Goal: Task Accomplishment & Management: Manage account settings

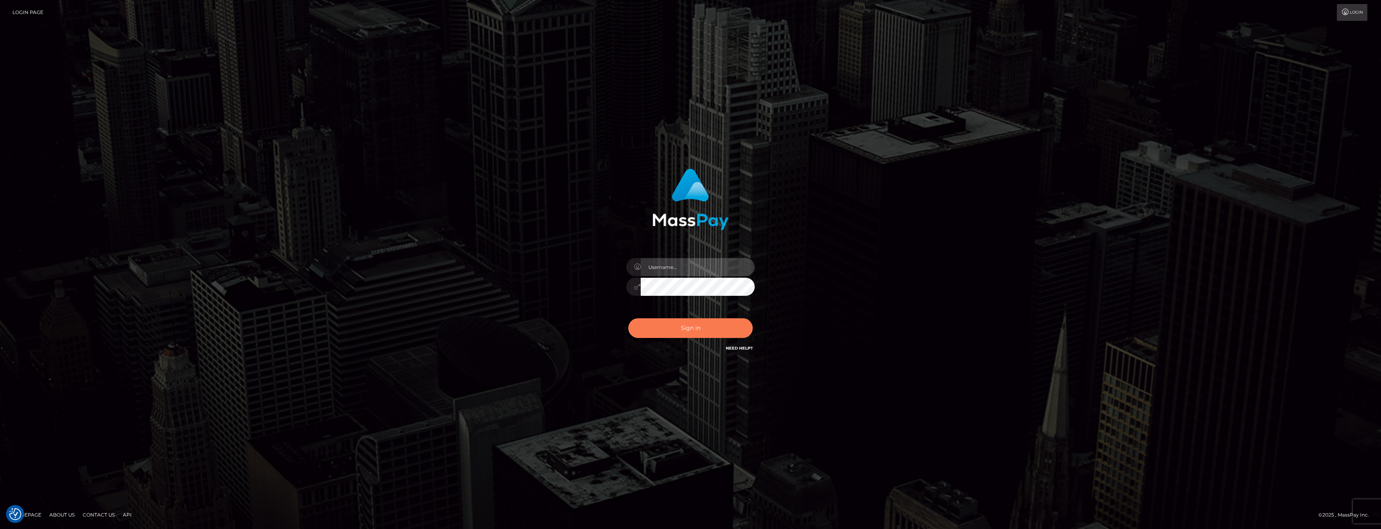
type input "anthony.club"
click at [670, 333] on button "Sign in" at bounding box center [690, 328] width 124 height 20
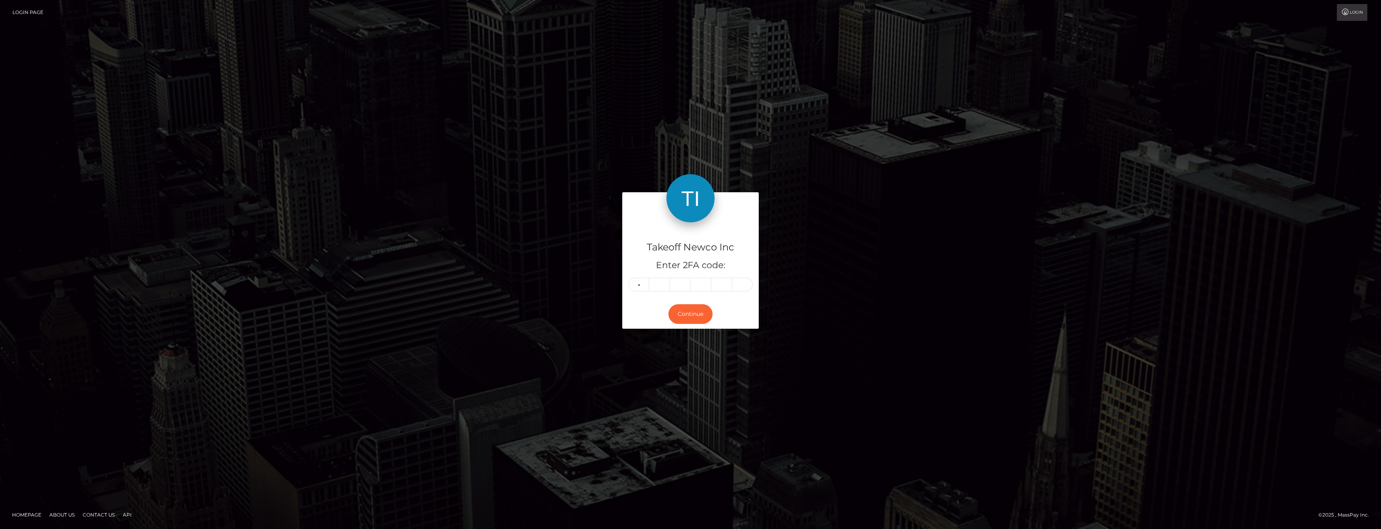
type input "7"
type input "0"
type input "8"
type input "0"
type input "7"
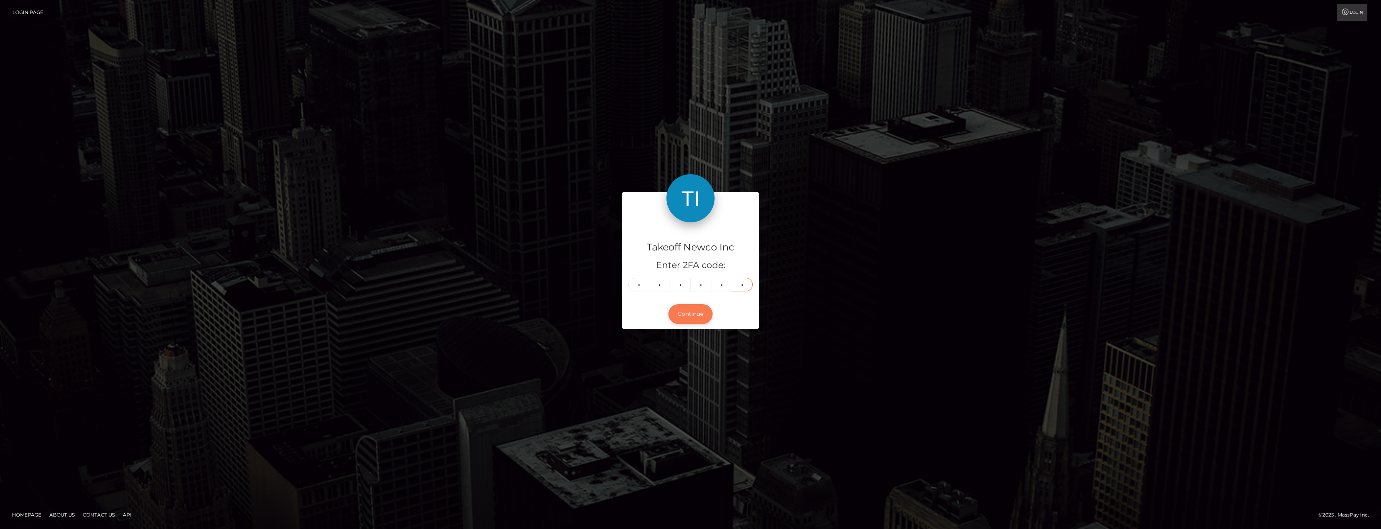
type input "7"
drag, startPoint x: 686, startPoint y: 314, endPoint x: 680, endPoint y: 314, distance: 6.0
click at [685, 314] on button "Continue" at bounding box center [691, 314] width 44 height 20
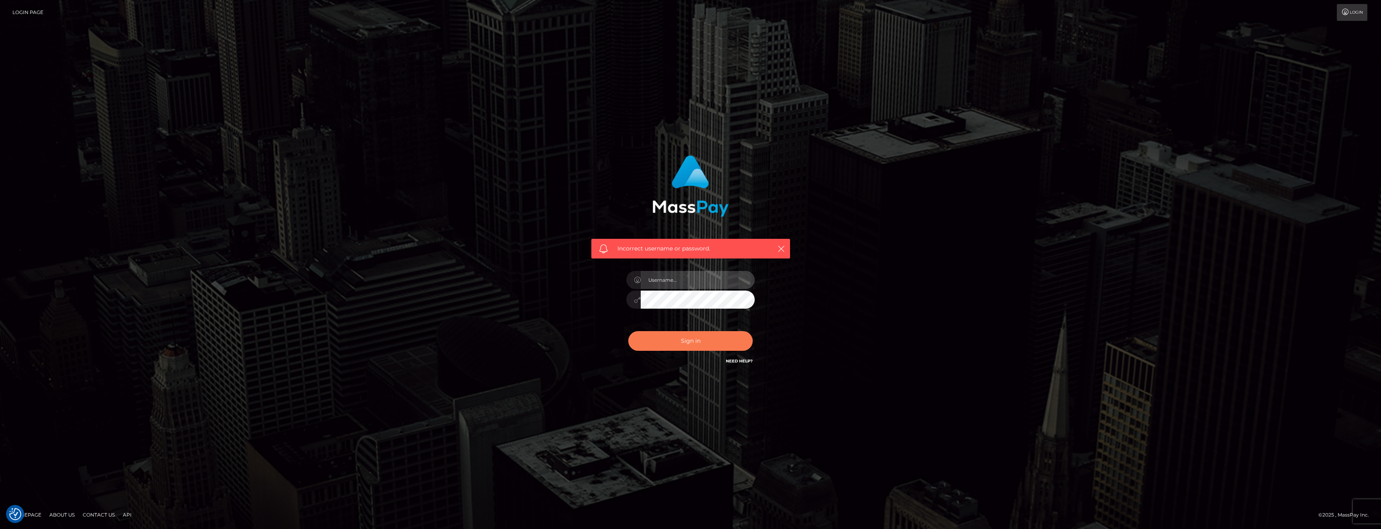
type input "anthony.club"
click at [657, 343] on button "Sign in" at bounding box center [690, 341] width 124 height 20
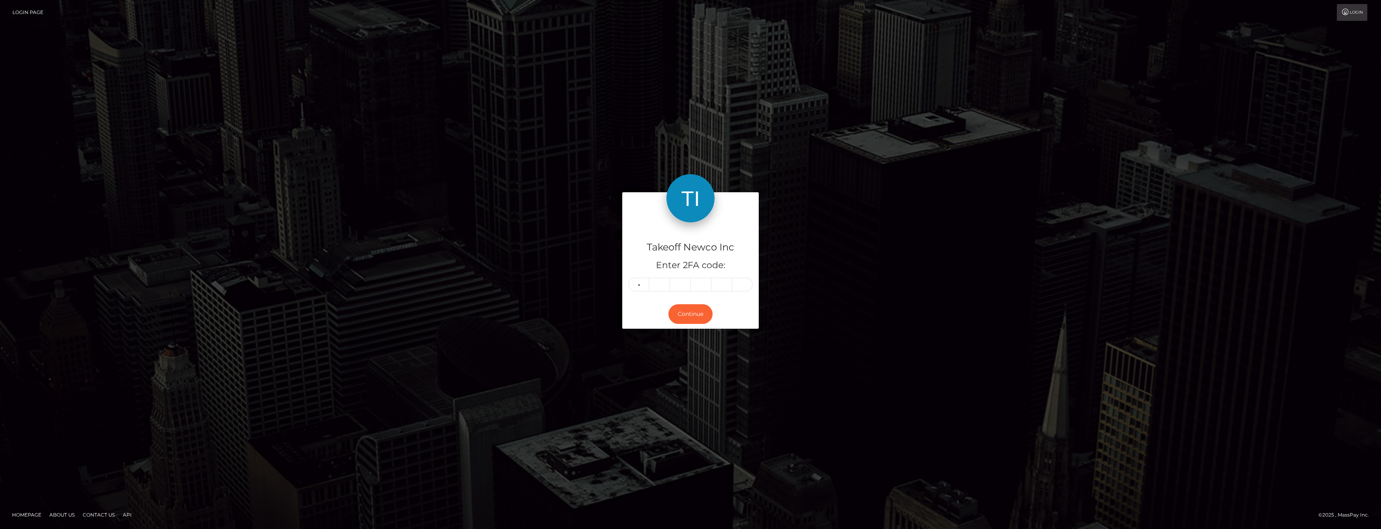
type input "7"
type input "1"
type input "0"
type input "8"
type input "0"
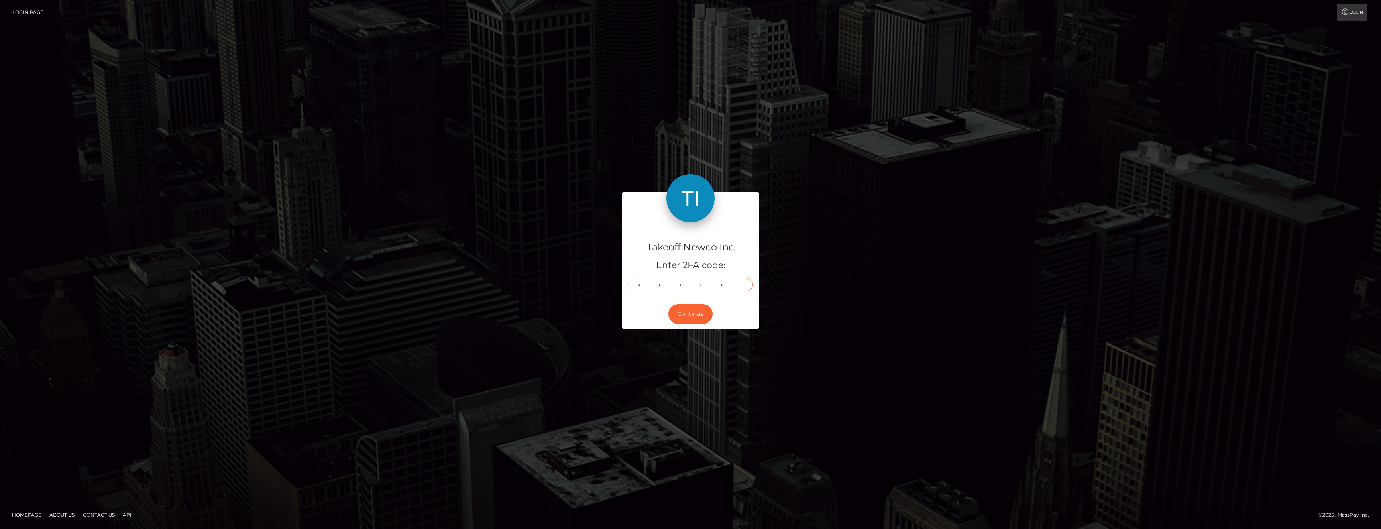
type input "7"
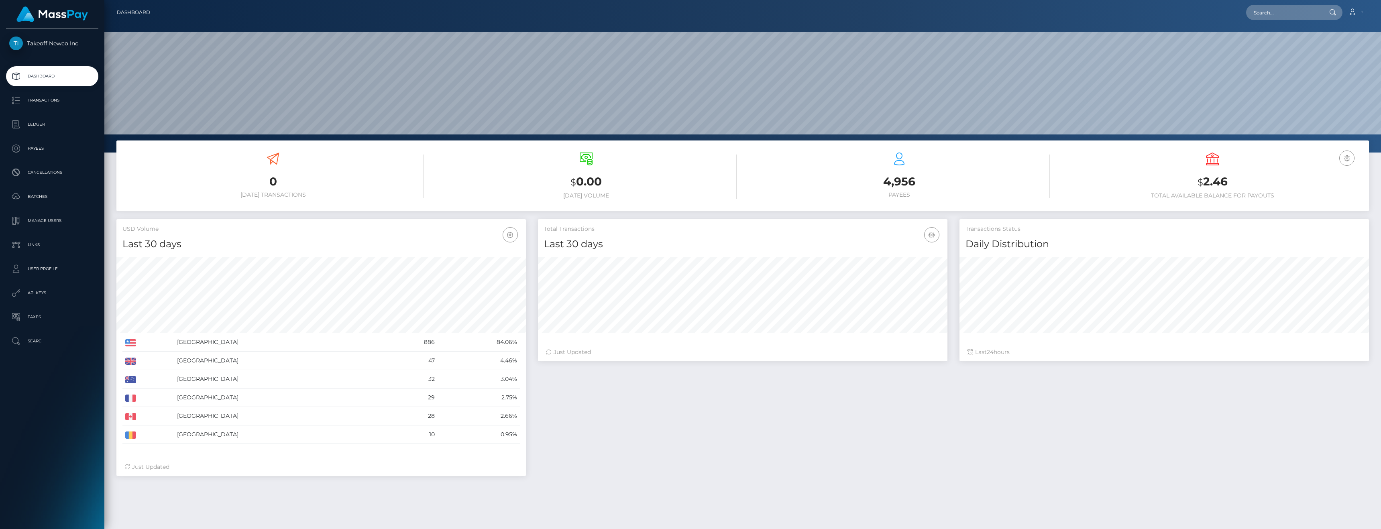
scroll to position [143, 410]
click at [44, 128] on p "Ledger" at bounding box center [52, 124] width 86 height 12
